Goal: Navigation & Orientation: Go to known website

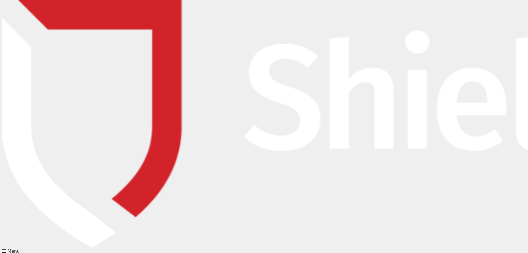
click at [75, 18] on img at bounding box center [508, 124] width 1012 height 248
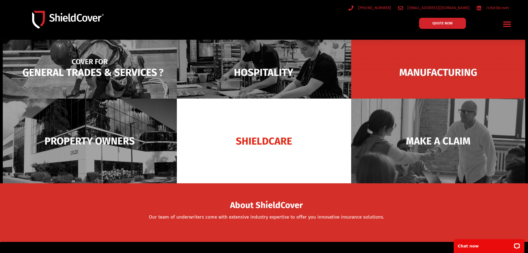
click at [122, 73] on img at bounding box center [90, 72] width 174 height 85
